Goal: Task Accomplishment & Management: Use online tool/utility

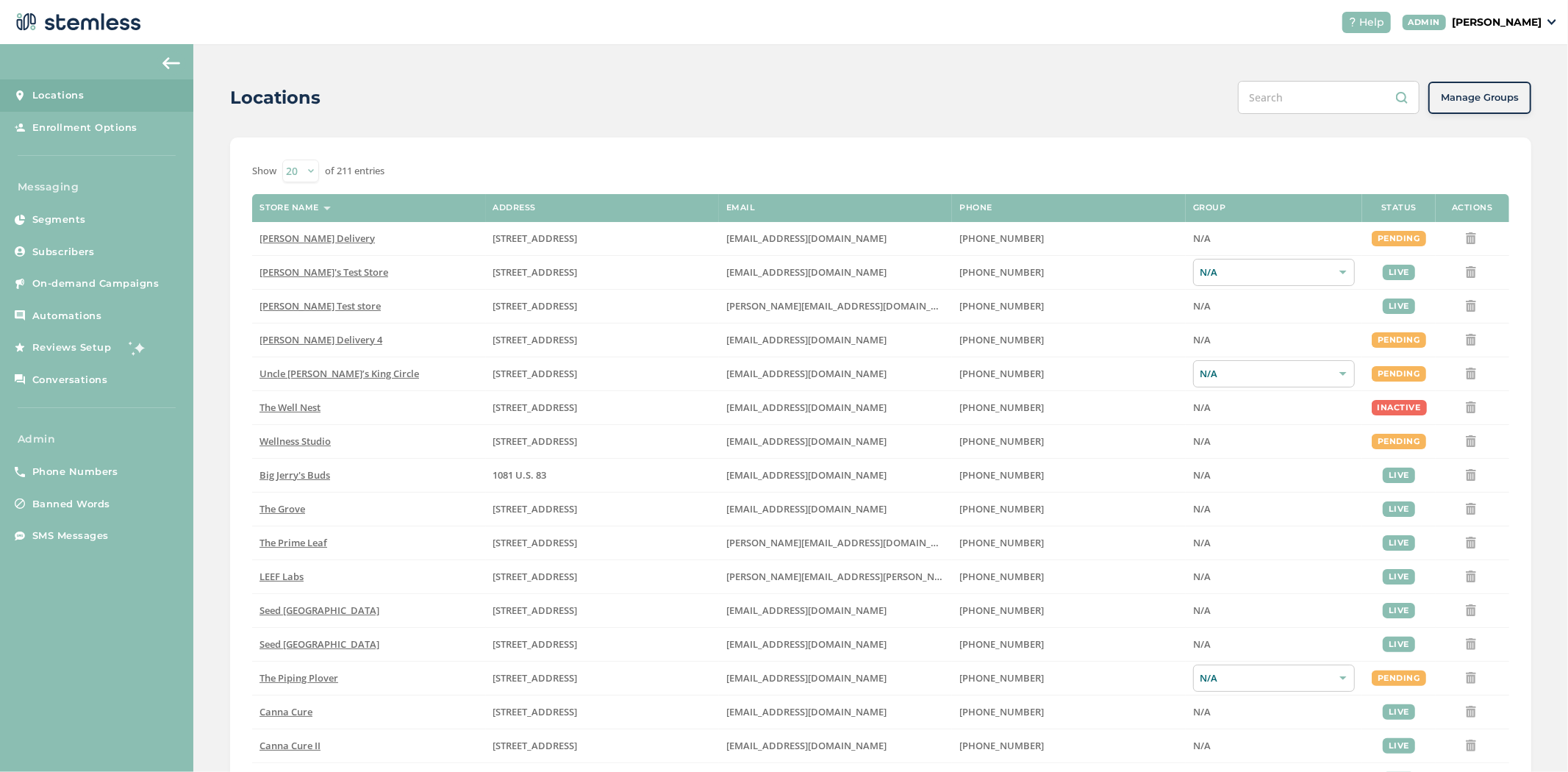
click at [1509, 18] on p "[PERSON_NAME]" at bounding box center [1497, 22] width 90 height 16
click at [1500, 102] on span "Impersonate" at bounding box center [1504, 106] width 72 height 15
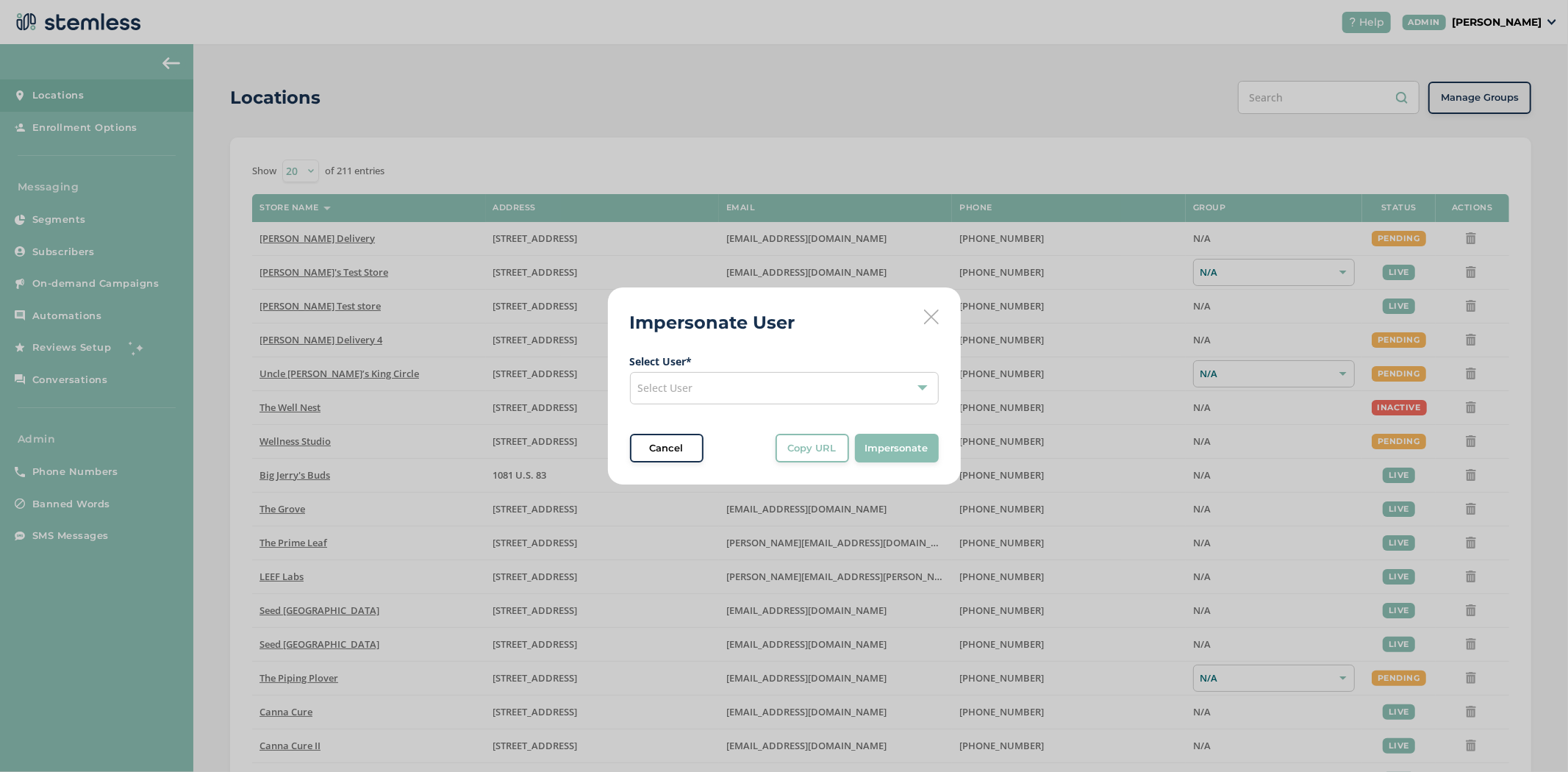
click at [788, 397] on div "Select User" at bounding box center [784, 389] width 309 height 33
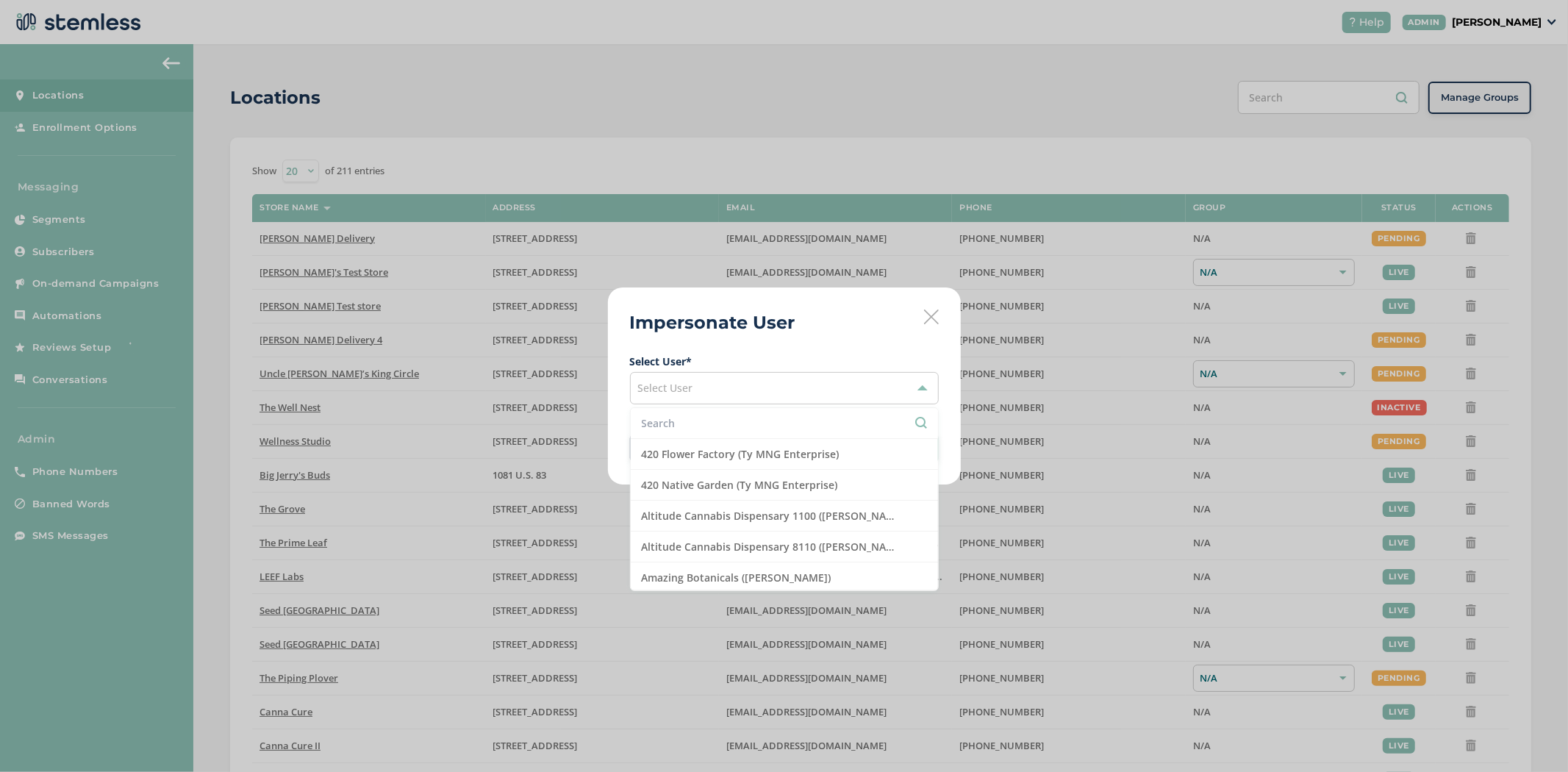
click at [693, 434] on li at bounding box center [784, 423] width 307 height 31
click at [694, 428] on input "text" at bounding box center [784, 423] width 286 height 16
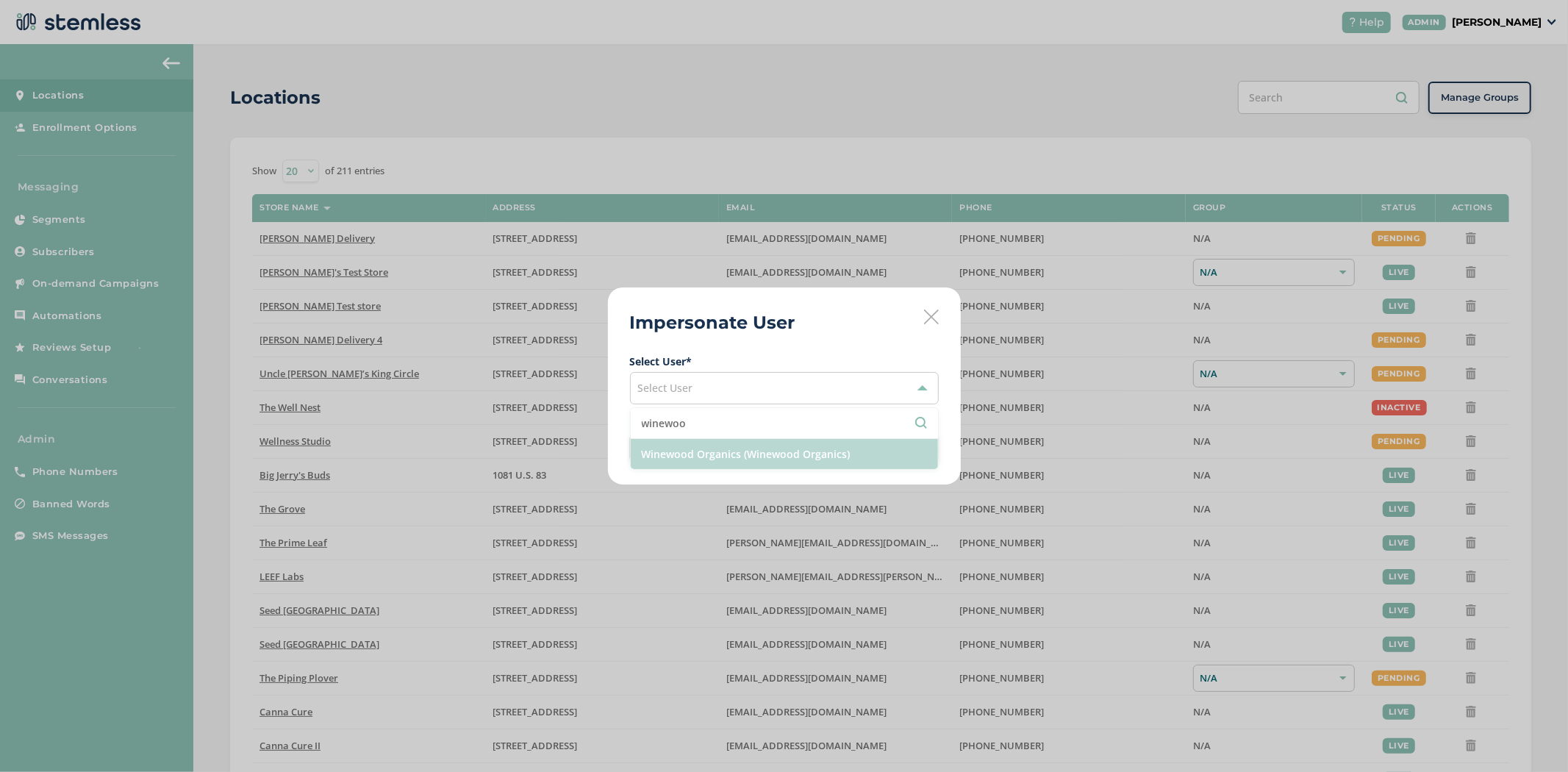
type input "winewoo"
click at [691, 459] on li "Winewood Organics (Winewood Organics)" at bounding box center [784, 454] width 307 height 30
click at [873, 445] on span "Impersonate" at bounding box center [897, 449] width 63 height 15
